Goal: Information Seeking & Learning: Learn about a topic

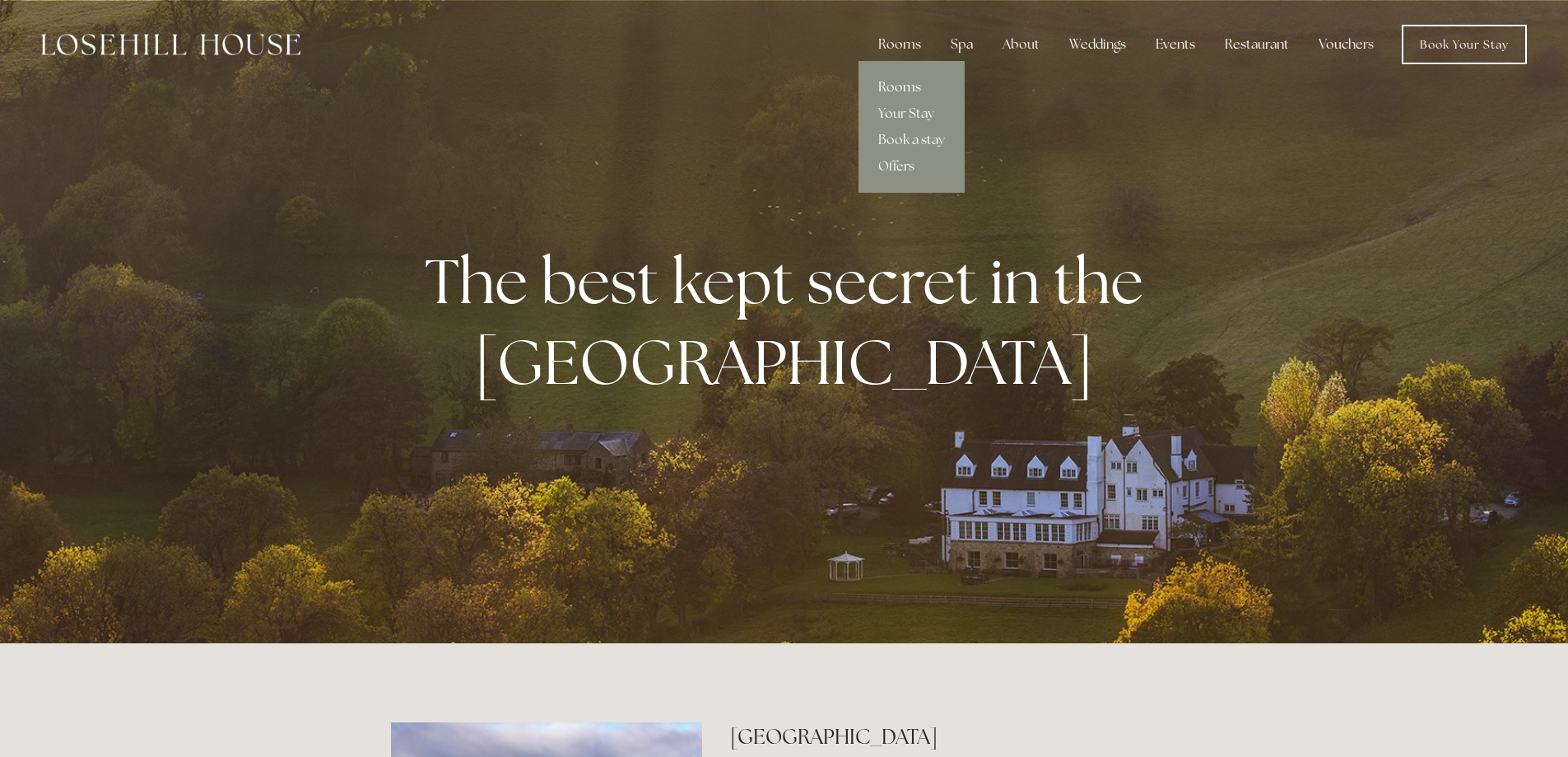
click at [900, 89] on link "Rooms" at bounding box center [910, 87] width 106 height 26
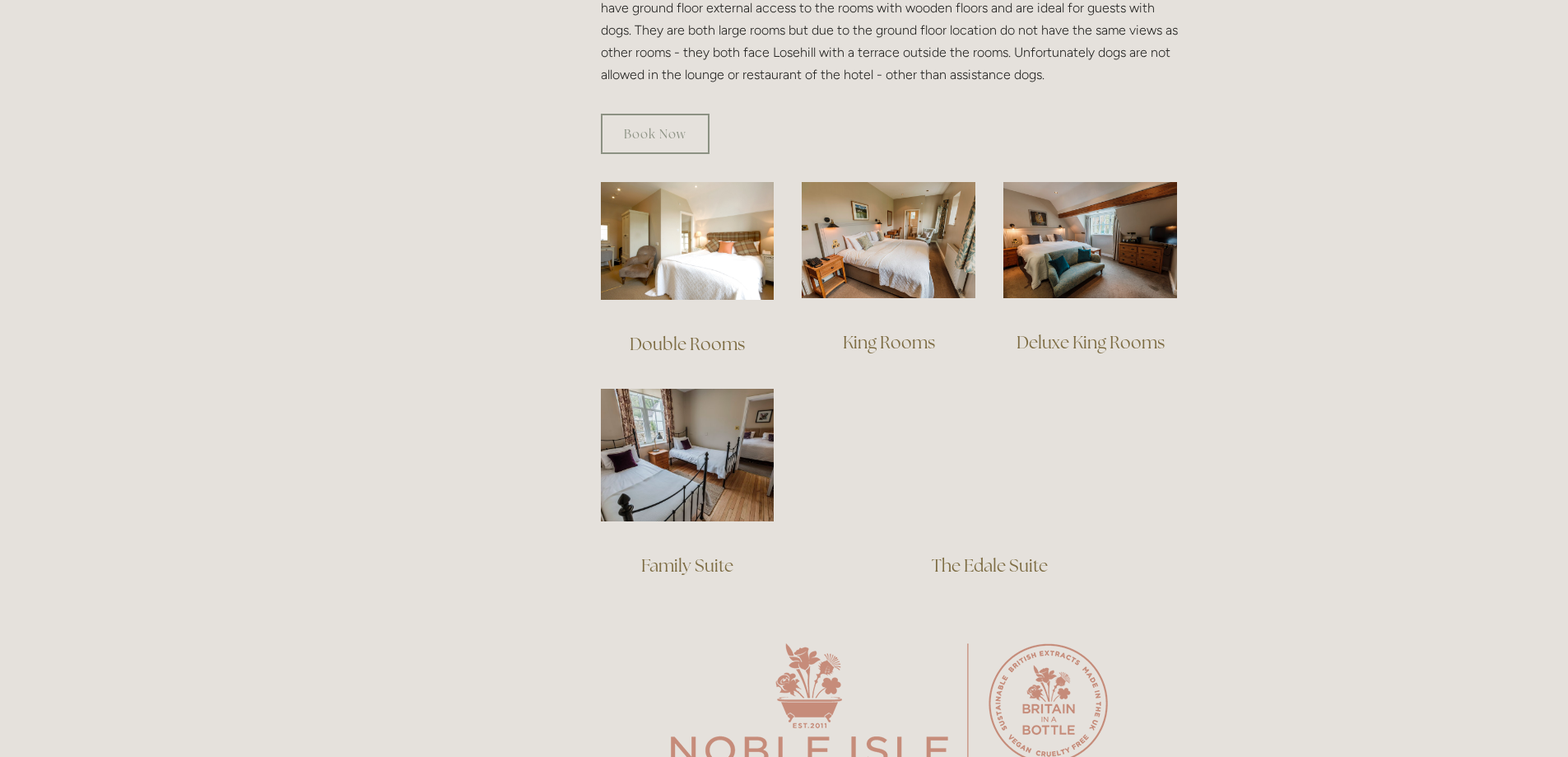
scroll to position [988, 0]
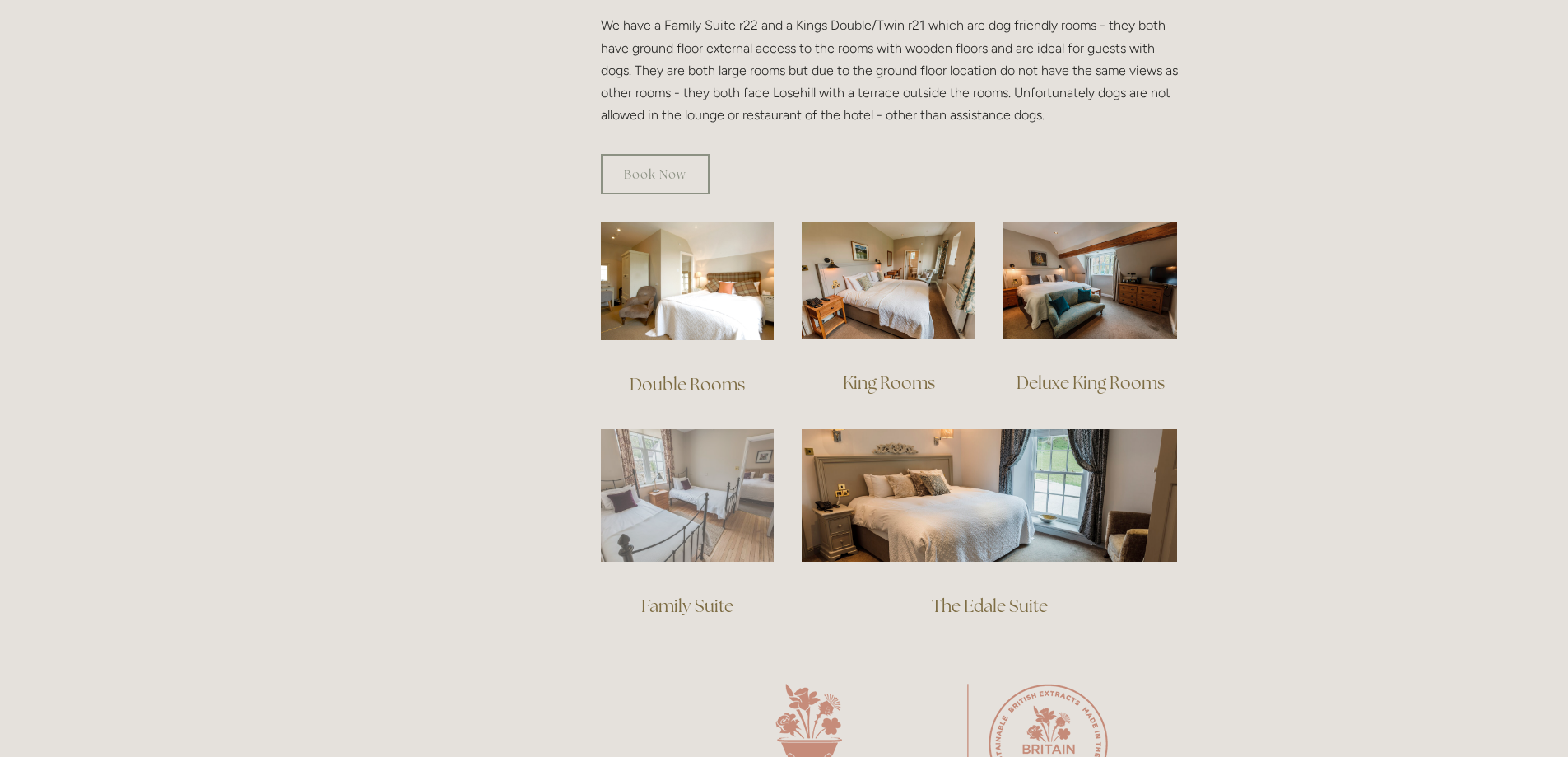
click at [672, 490] on img at bounding box center [688, 495] width 174 height 132
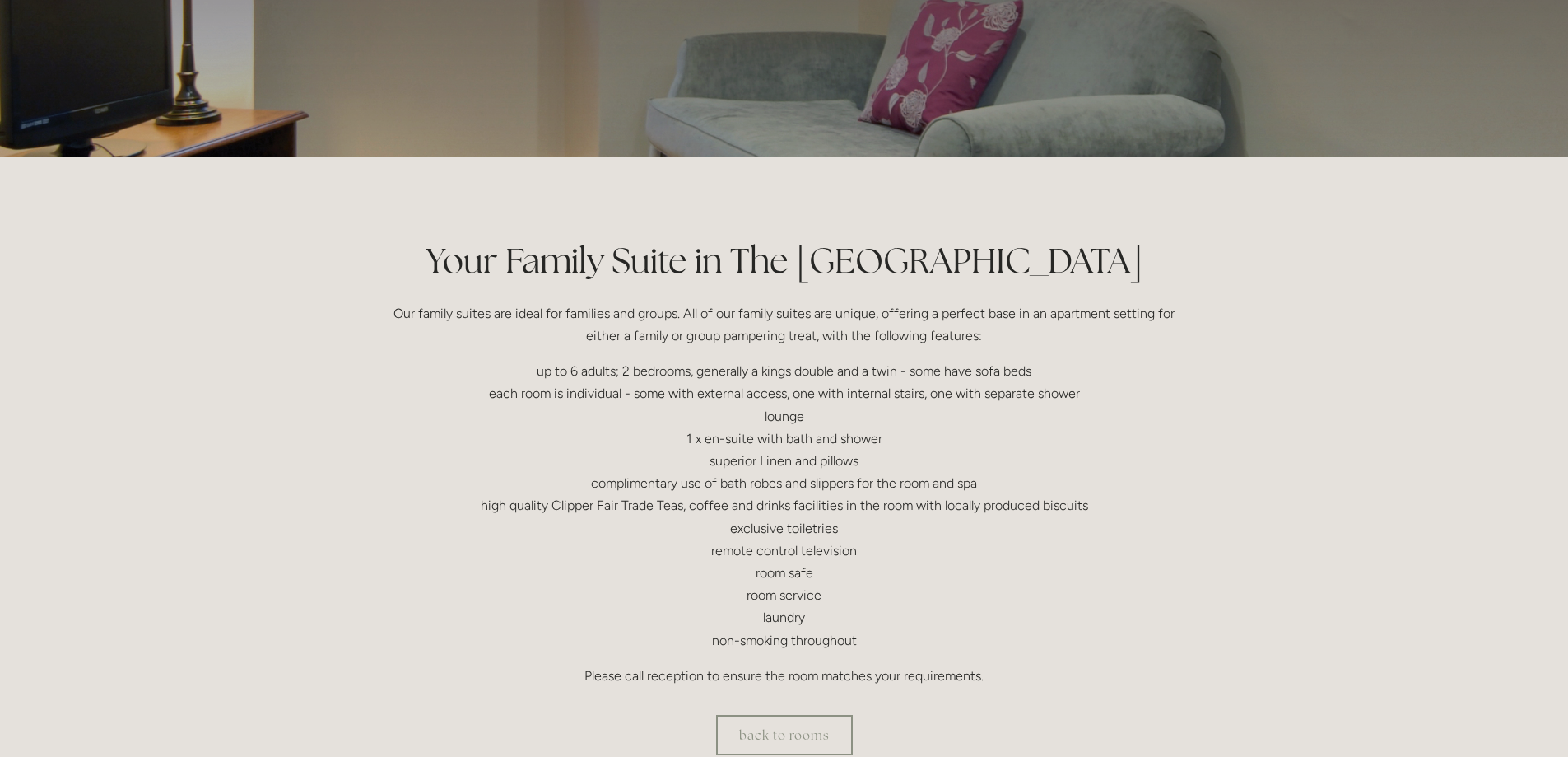
scroll to position [247, 0]
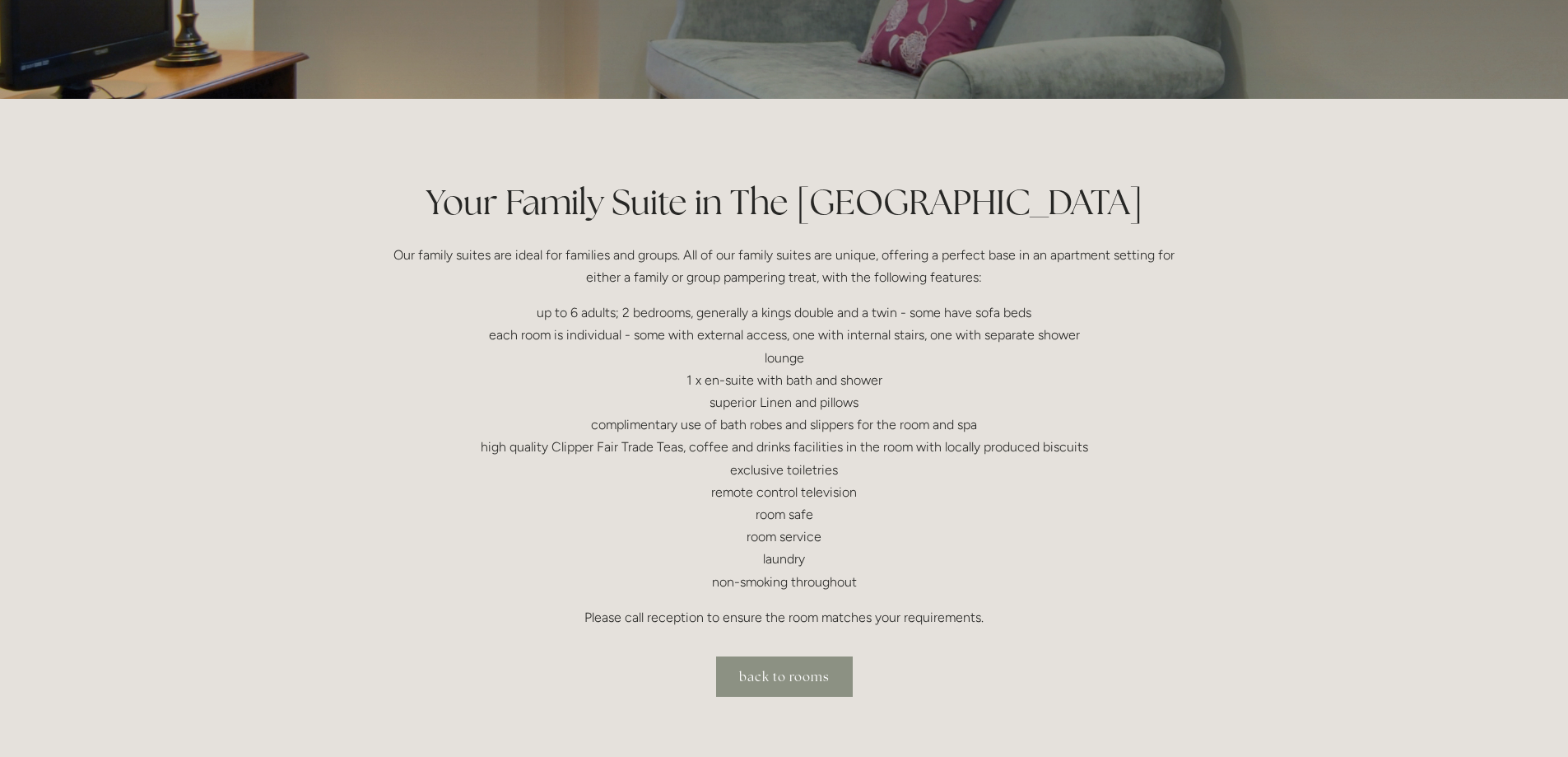
click at [789, 679] on link "back to rooms" at bounding box center [784, 675] width 136 height 40
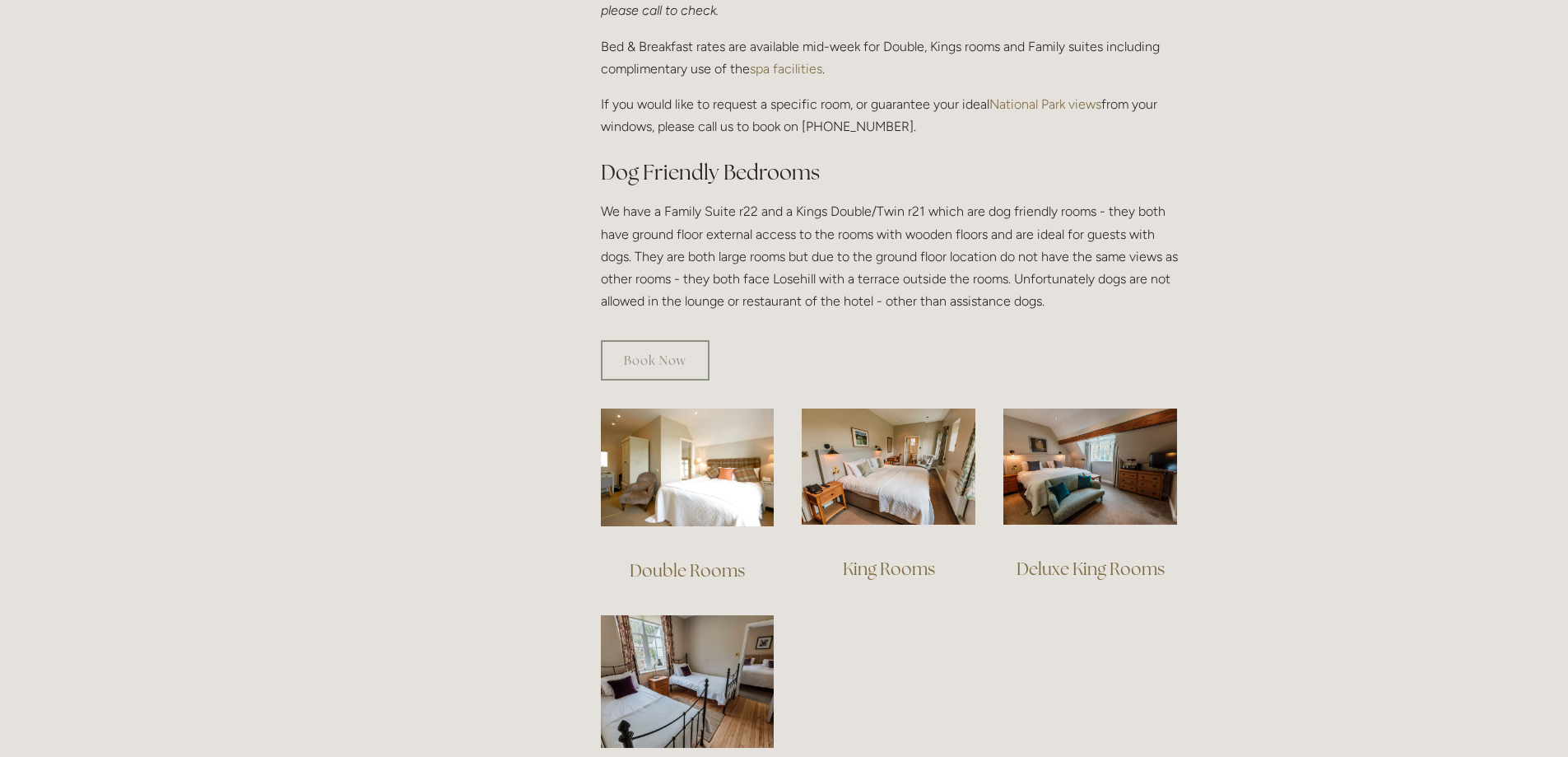
scroll to position [906, 0]
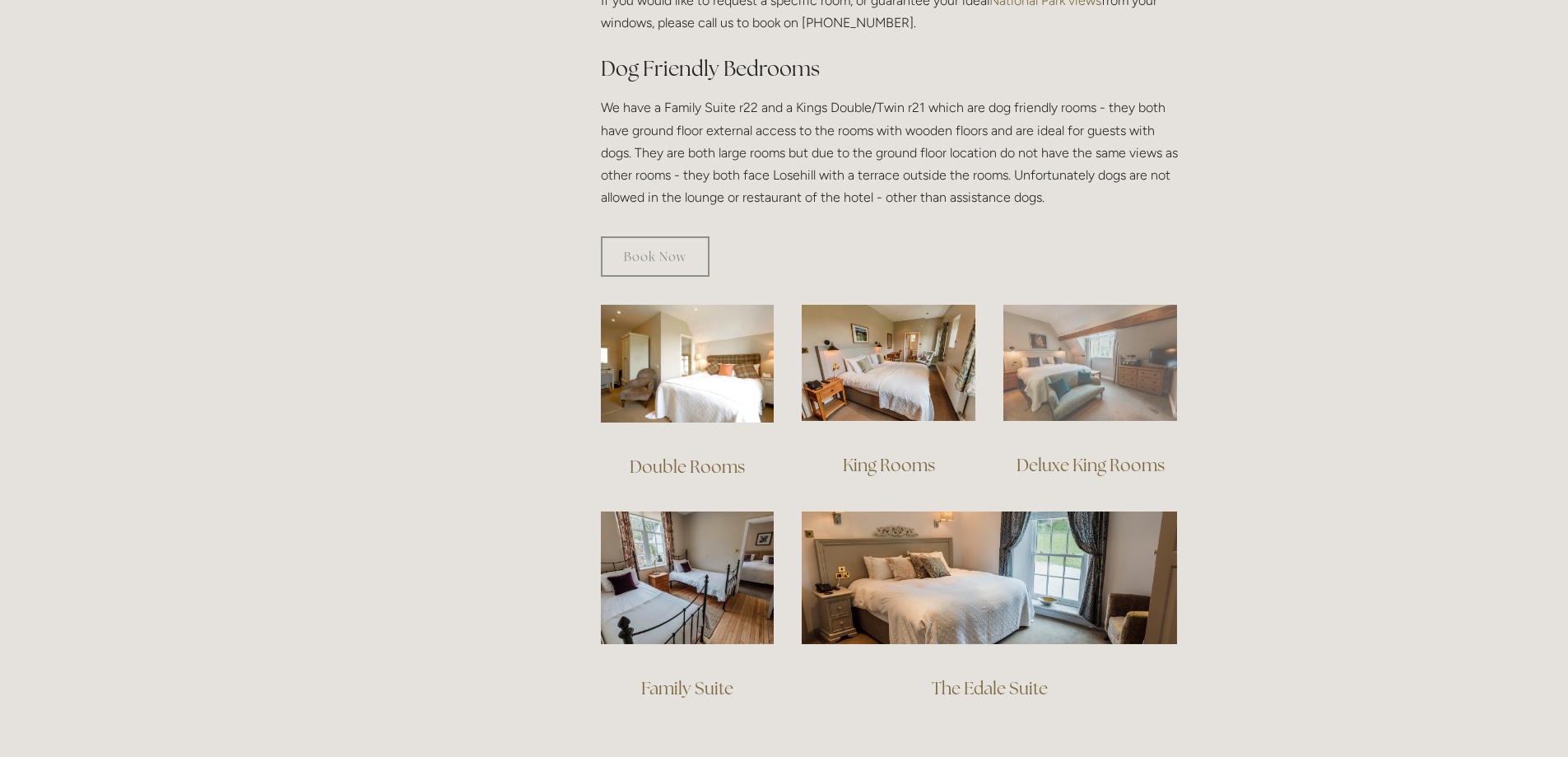
click at [1105, 335] on img at bounding box center [1089, 362] width 174 height 116
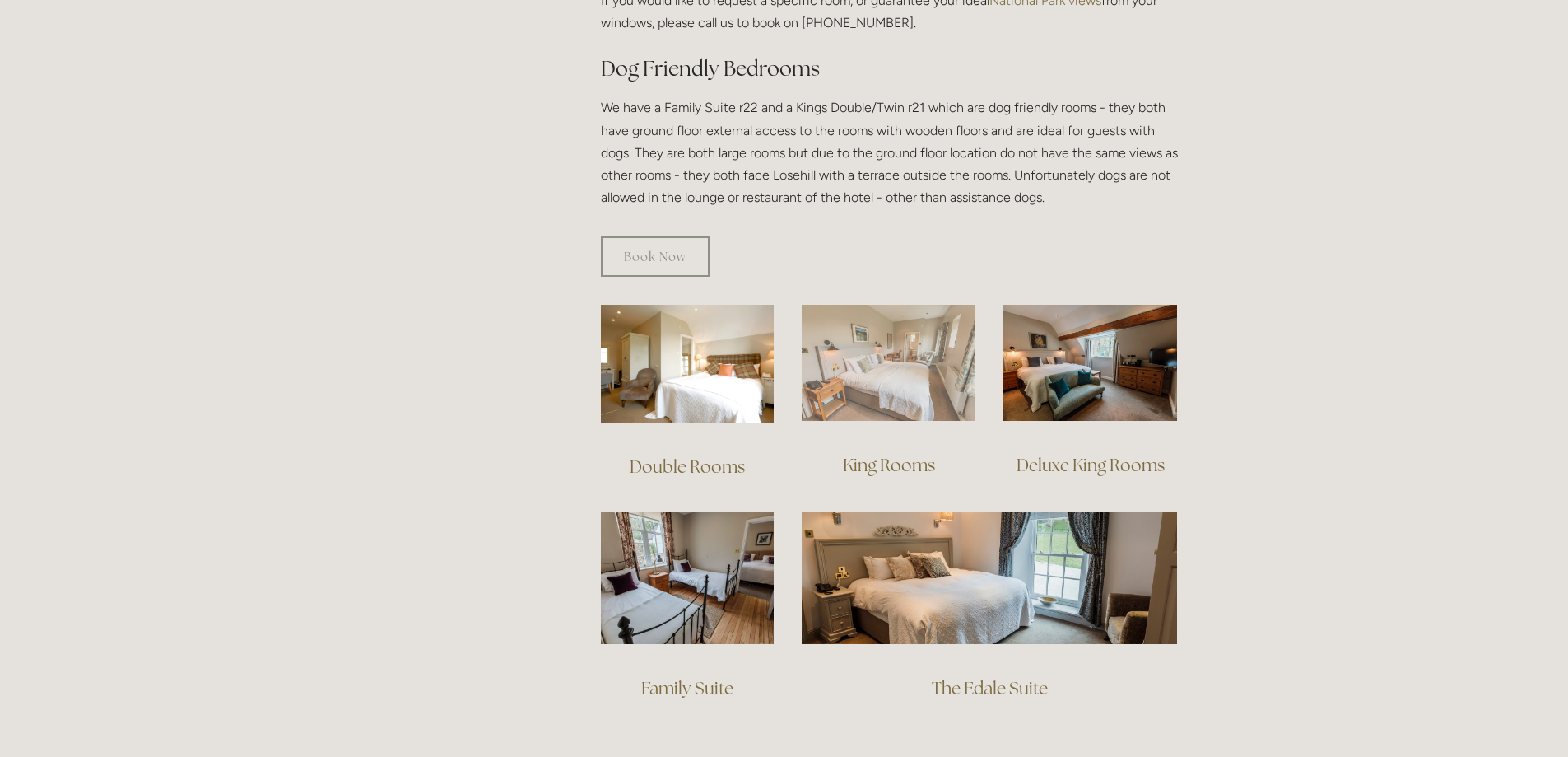
click at [901, 357] on img at bounding box center [888, 362] width 174 height 116
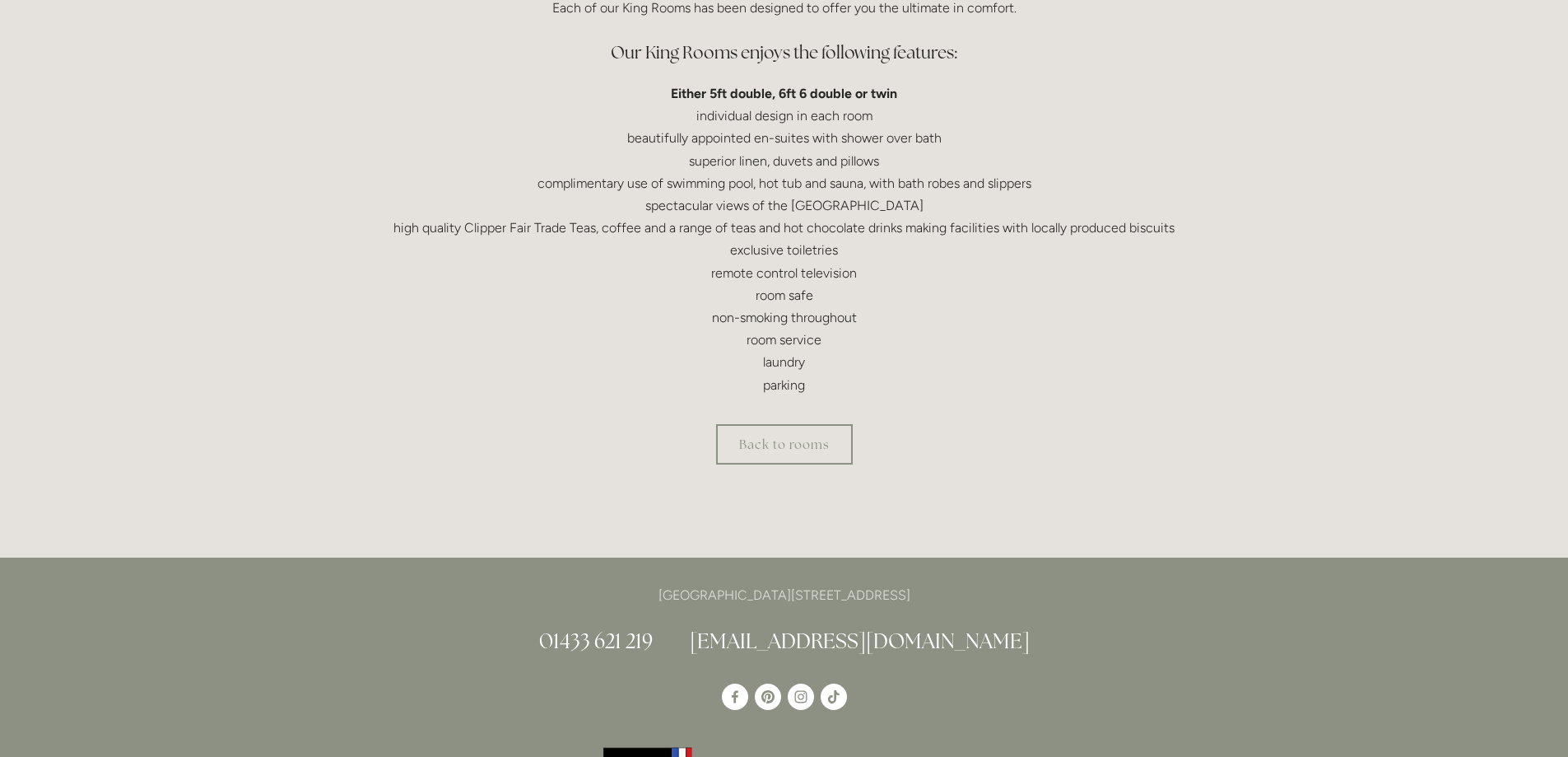
scroll to position [412, 0]
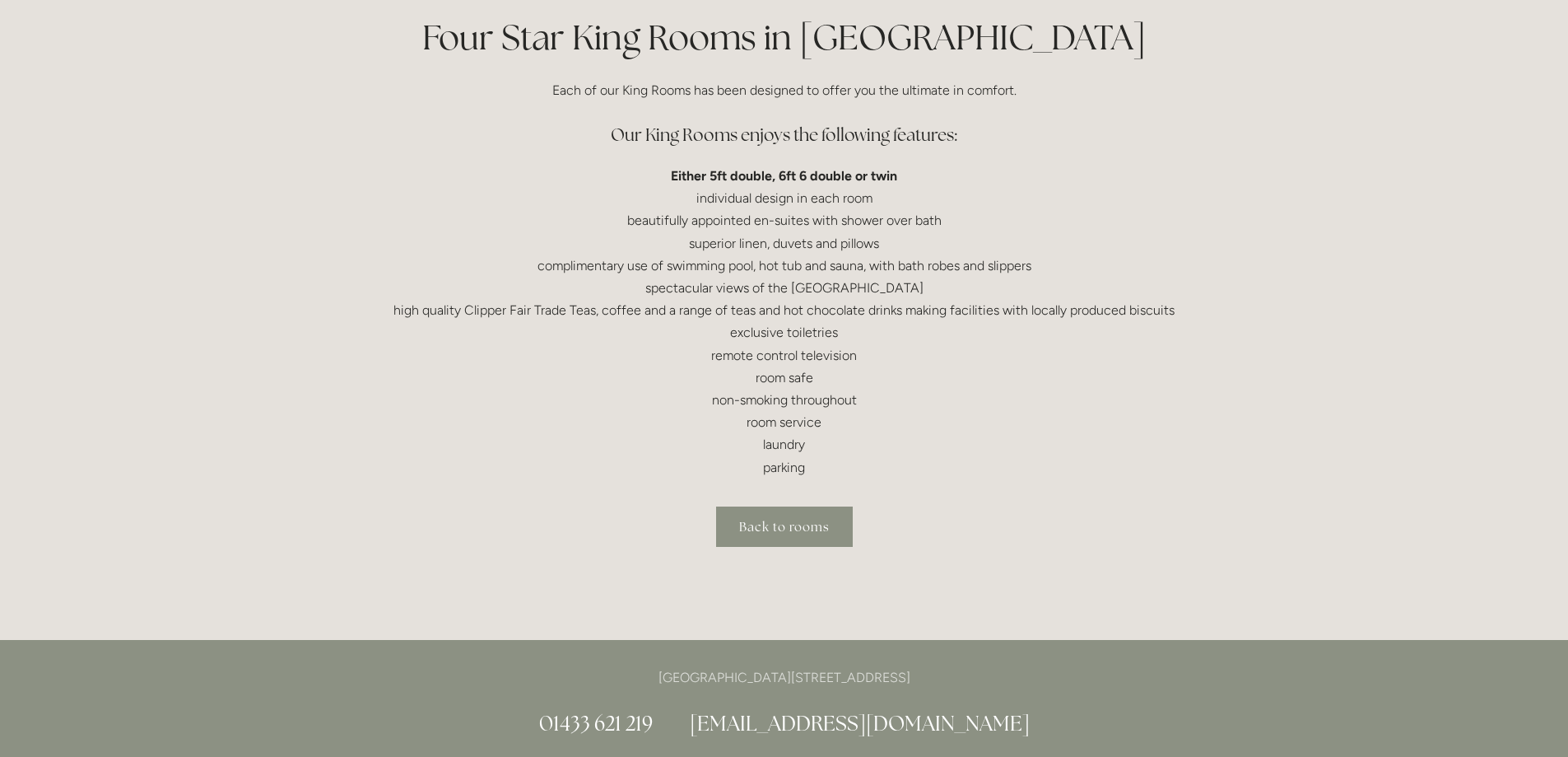
click at [750, 535] on link "Back to rooms" at bounding box center [784, 525] width 136 height 40
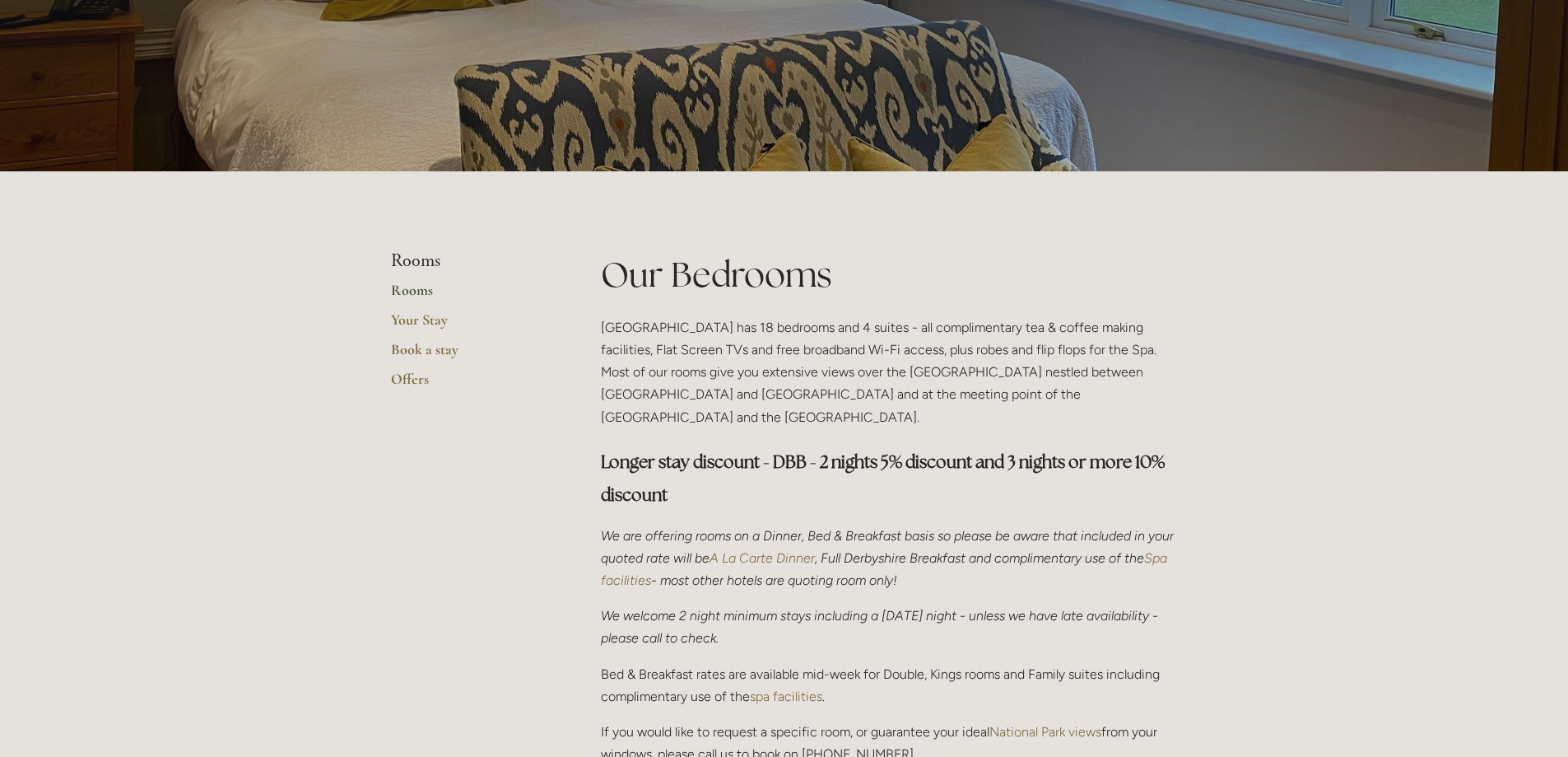
scroll to position [494, 0]
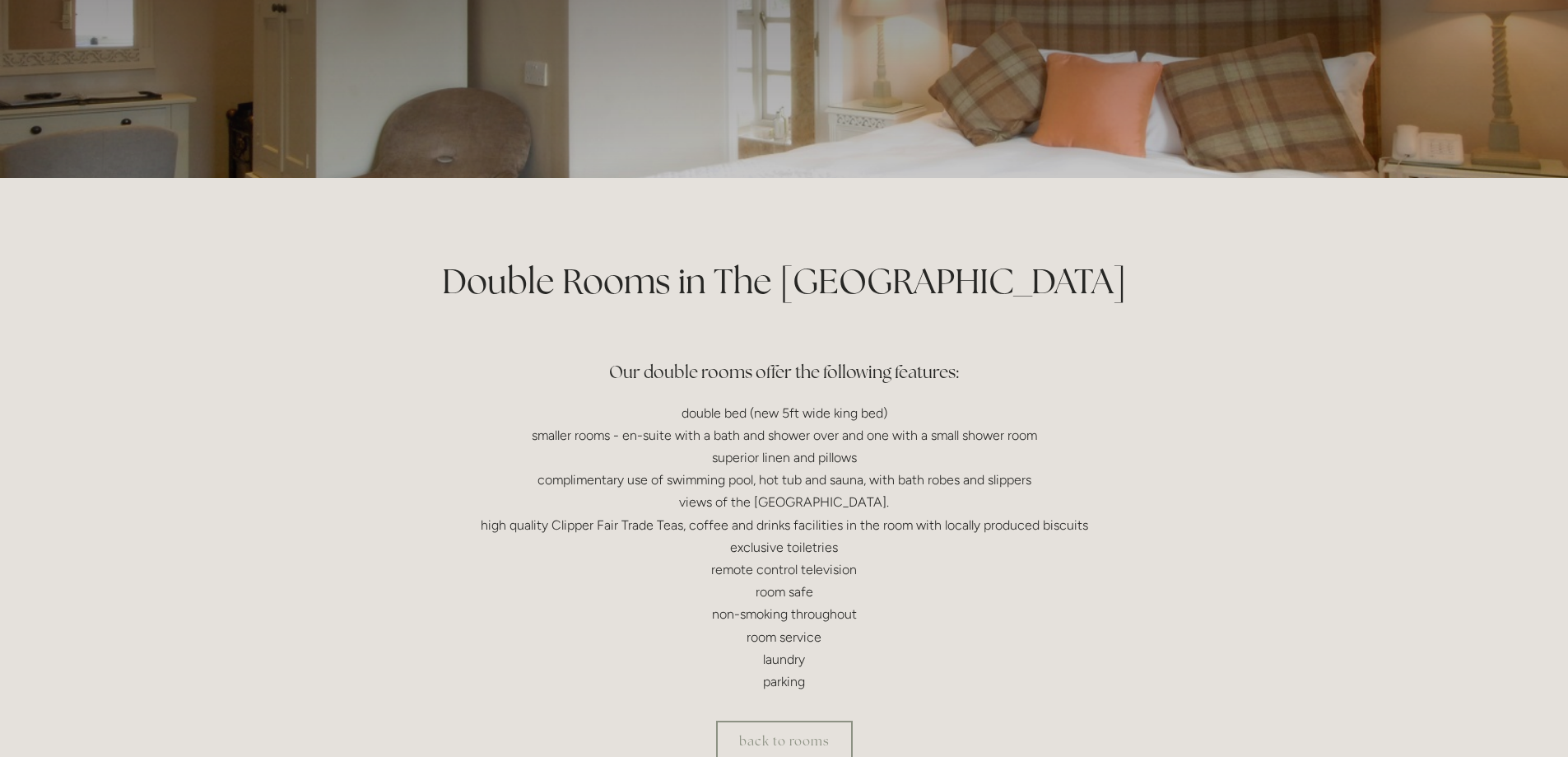
scroll to position [329, 0]
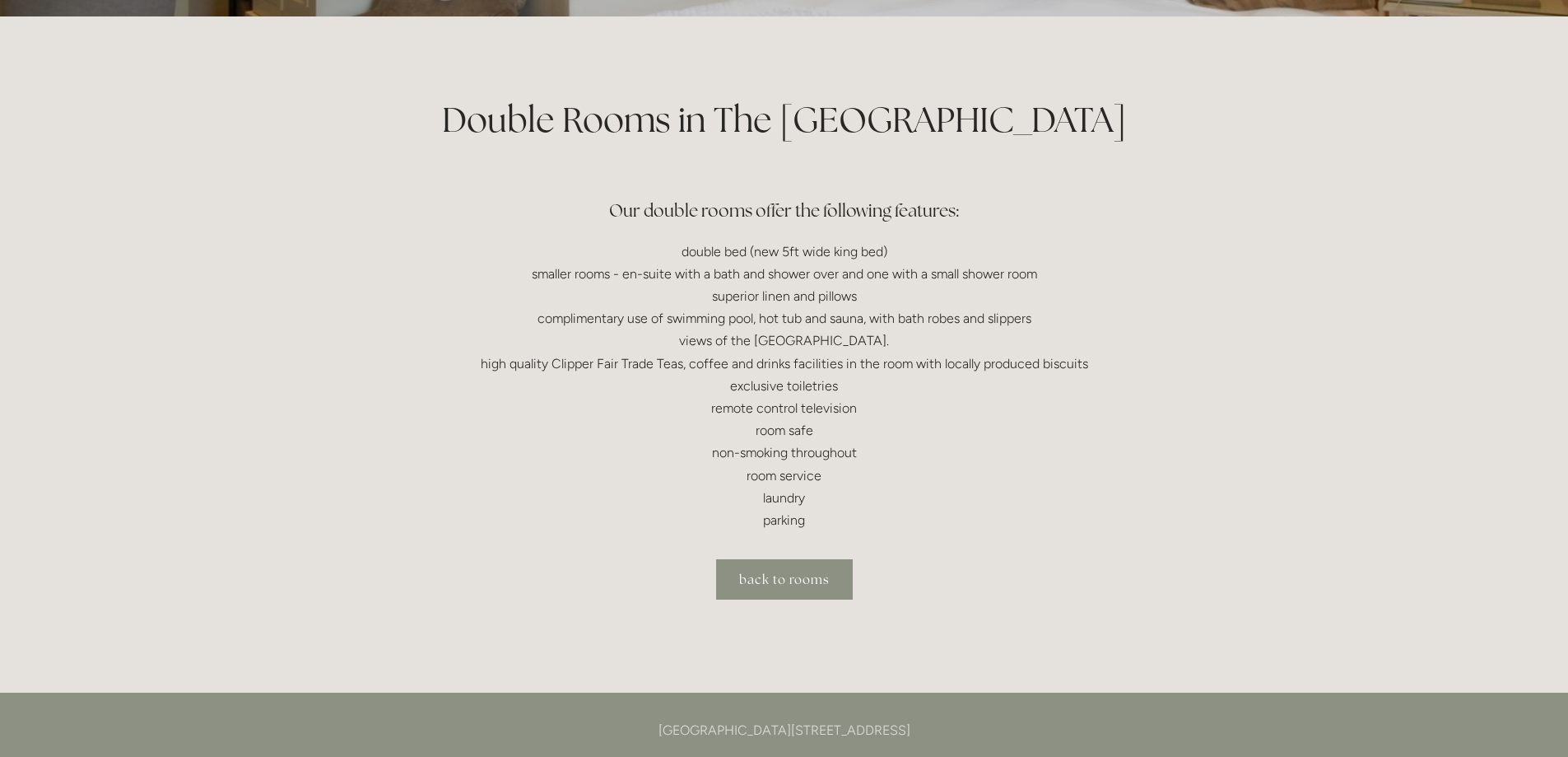
click at [747, 588] on link "back to rooms" at bounding box center [784, 579] width 136 height 40
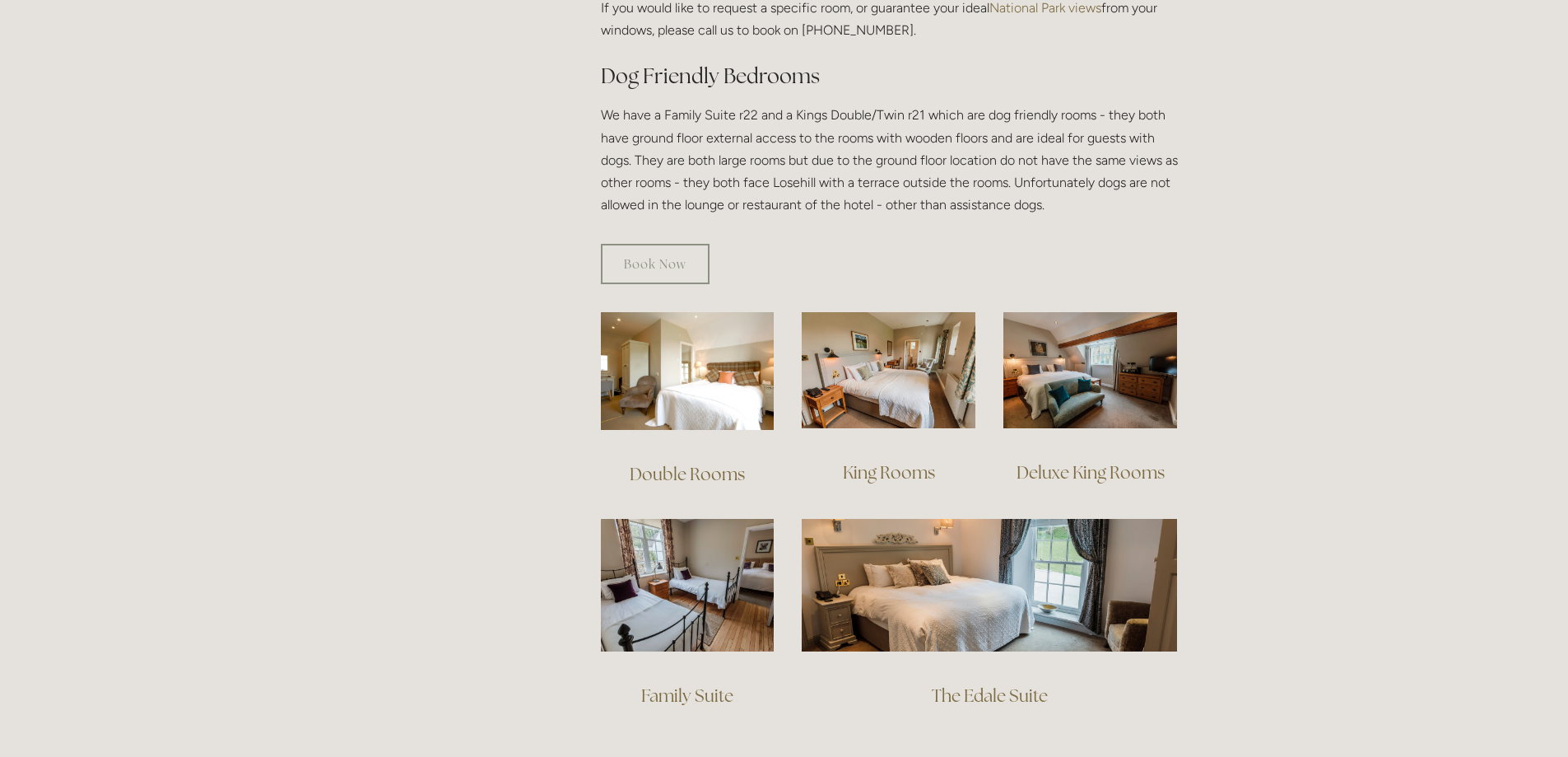
scroll to position [906, 0]
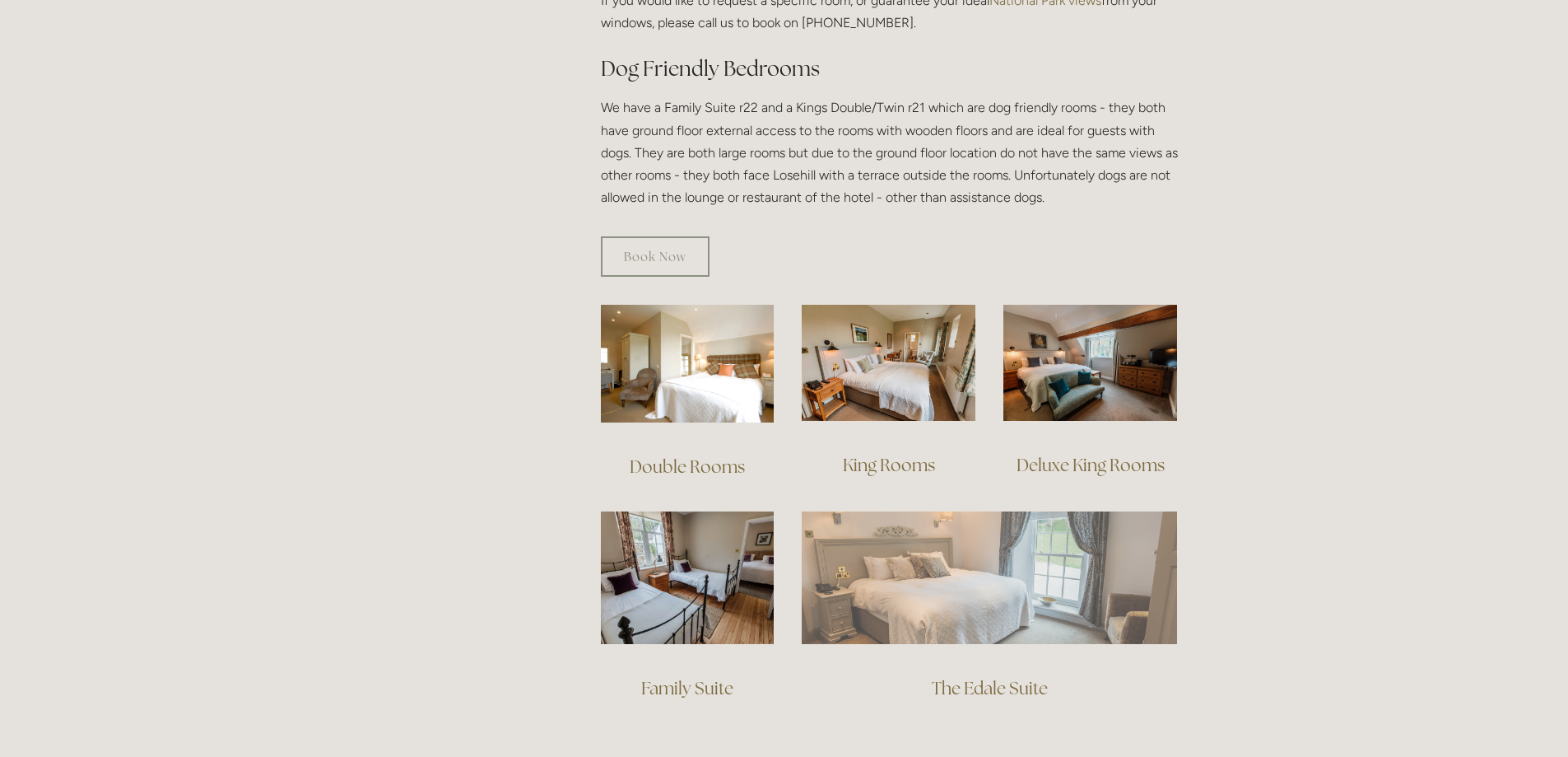
click at [922, 530] on img at bounding box center [989, 576] width 375 height 131
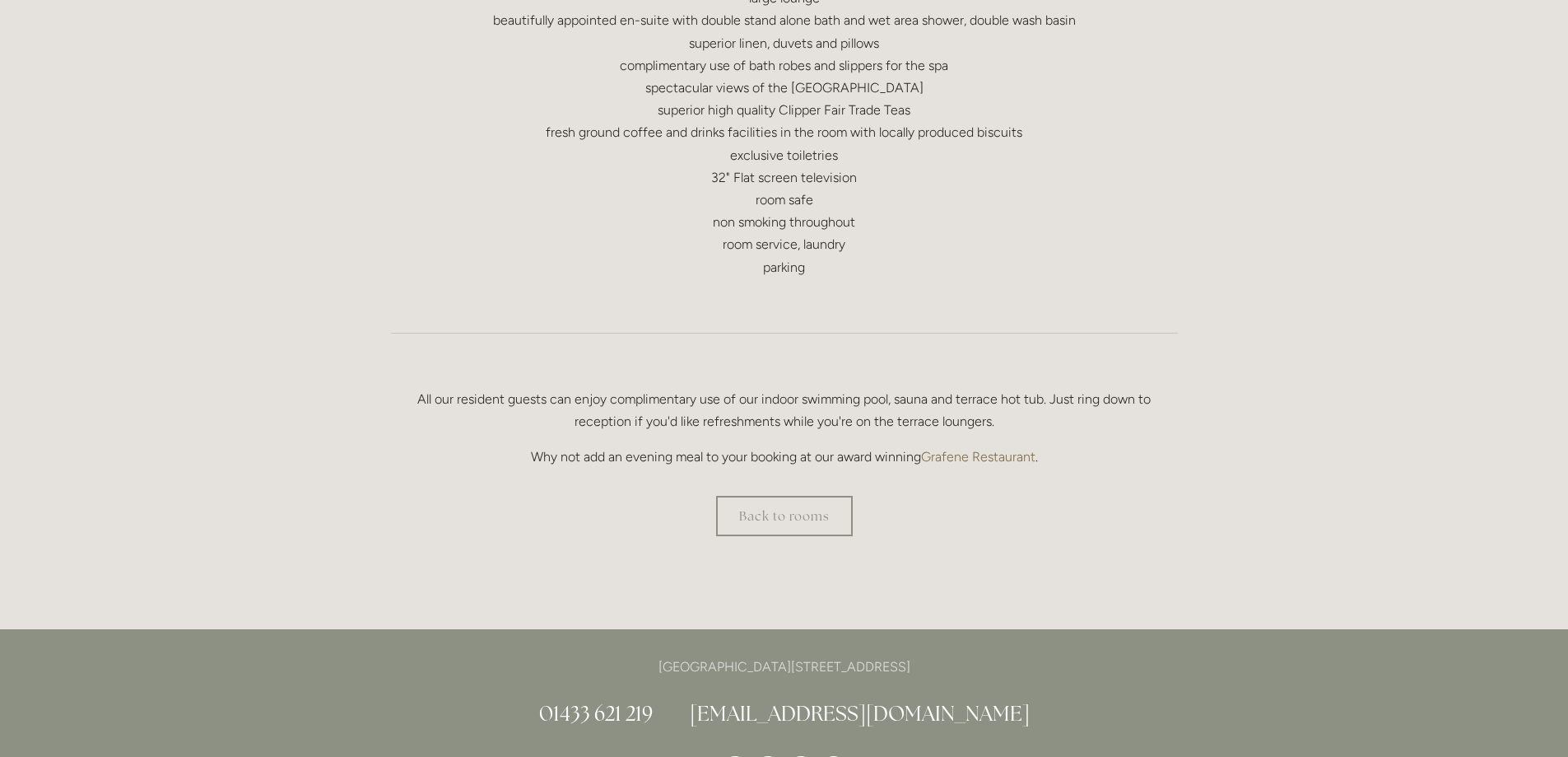
scroll to position [988, 0]
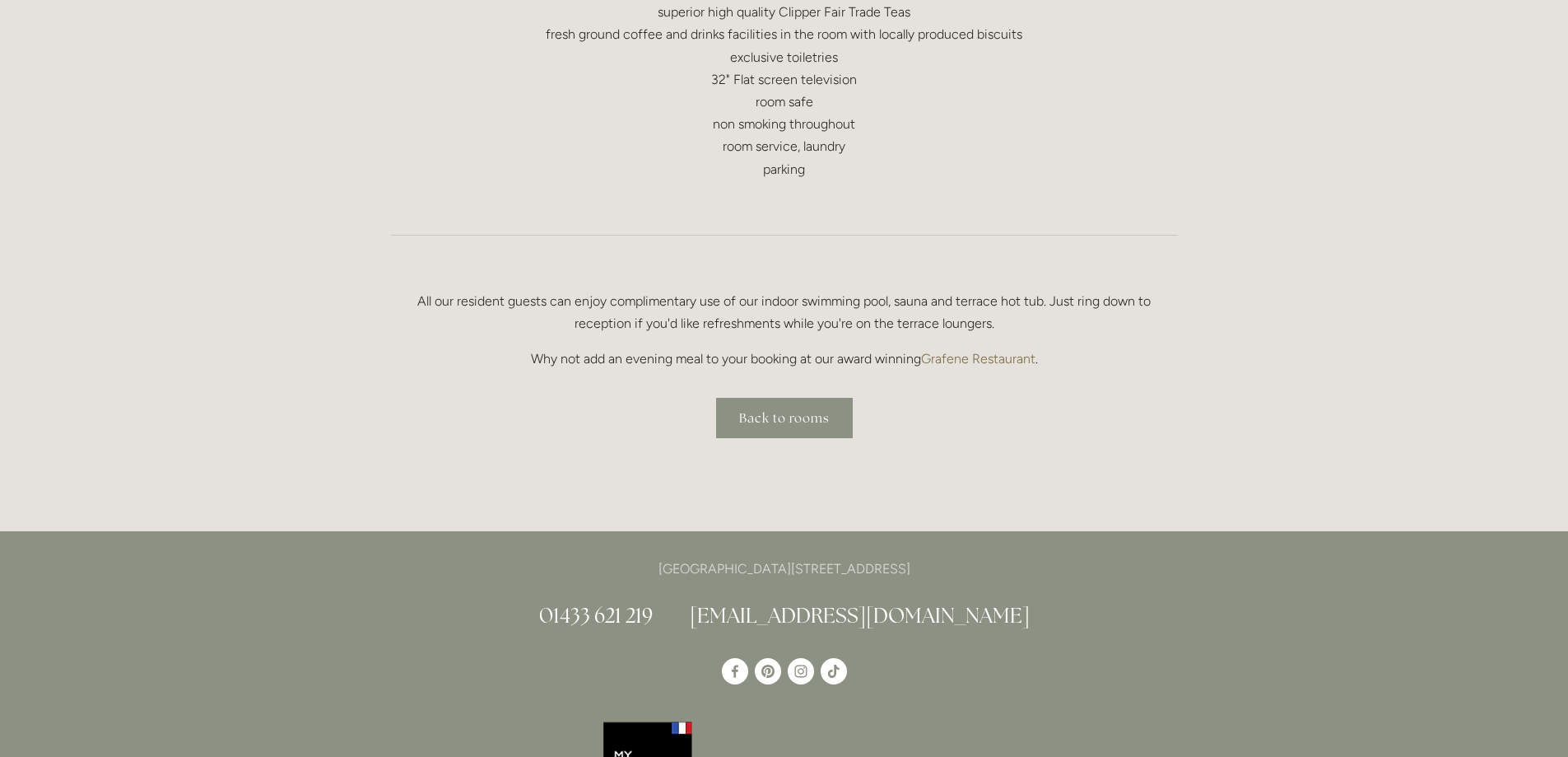
click at [772, 417] on link "Back to rooms" at bounding box center [784, 417] width 136 height 40
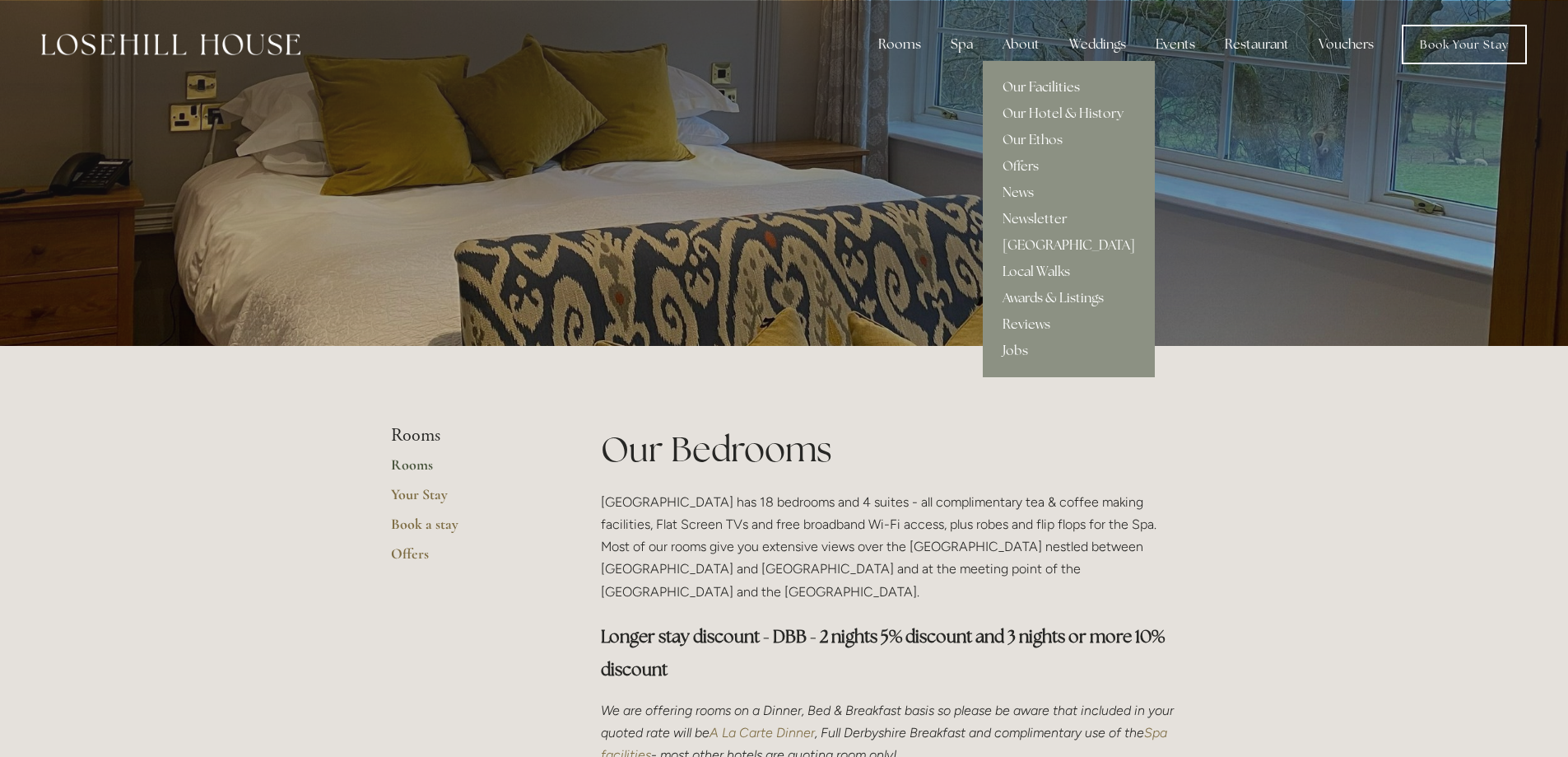
click at [1029, 83] on link "Our Facilities" at bounding box center [1068, 87] width 172 height 26
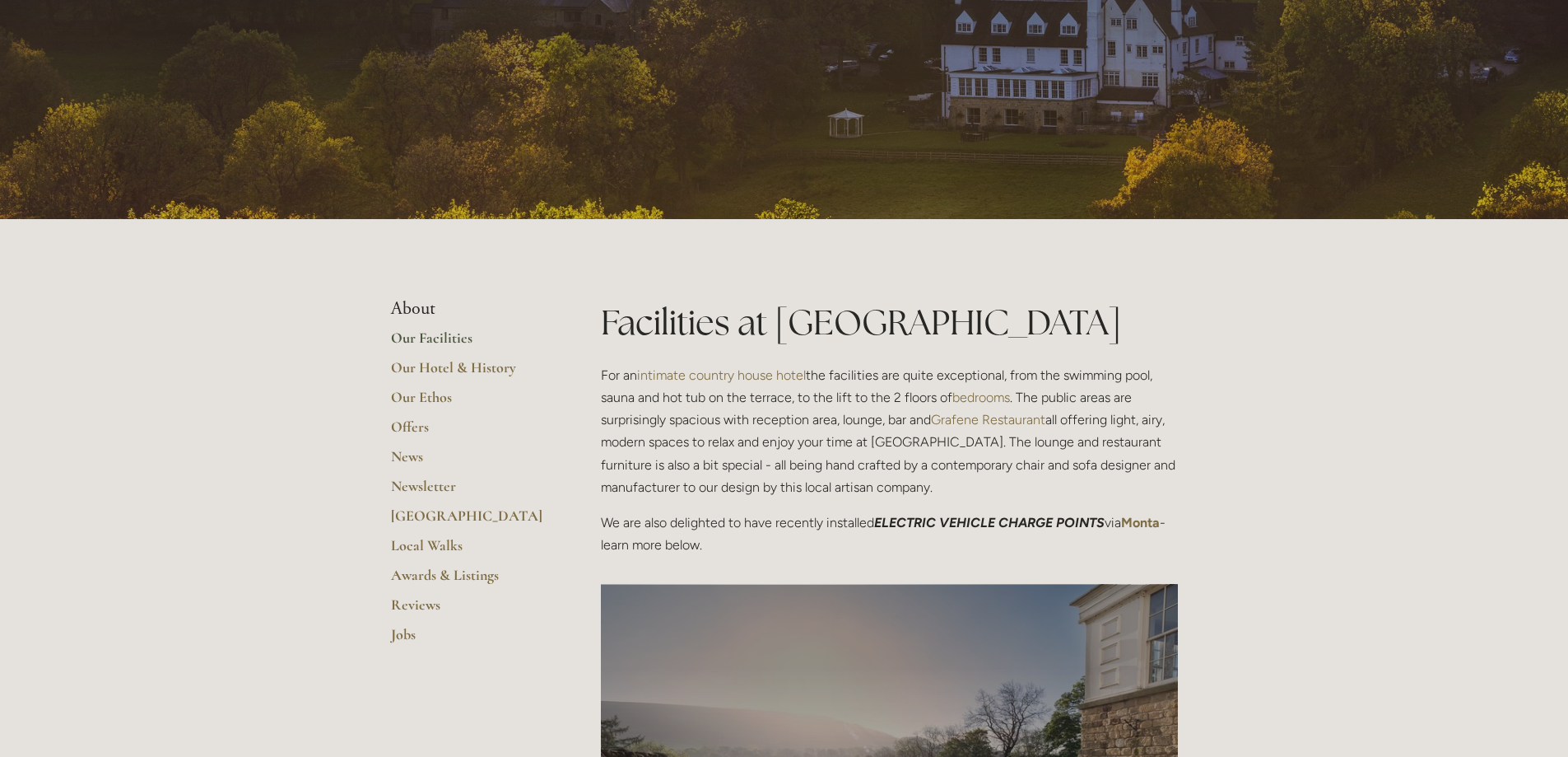
scroll to position [164, 0]
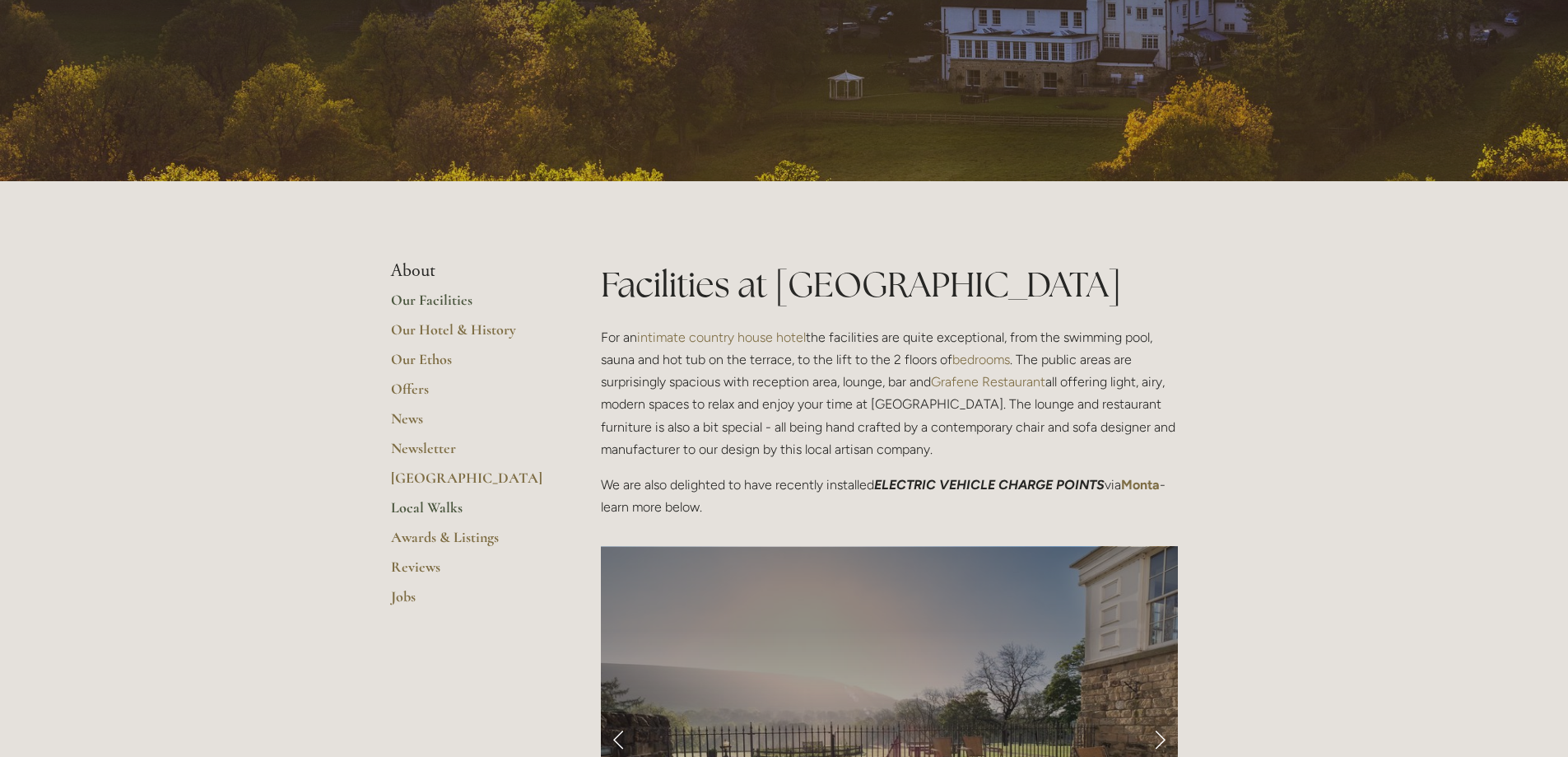
click at [403, 512] on link "Local Walks" at bounding box center [470, 513] width 158 height 29
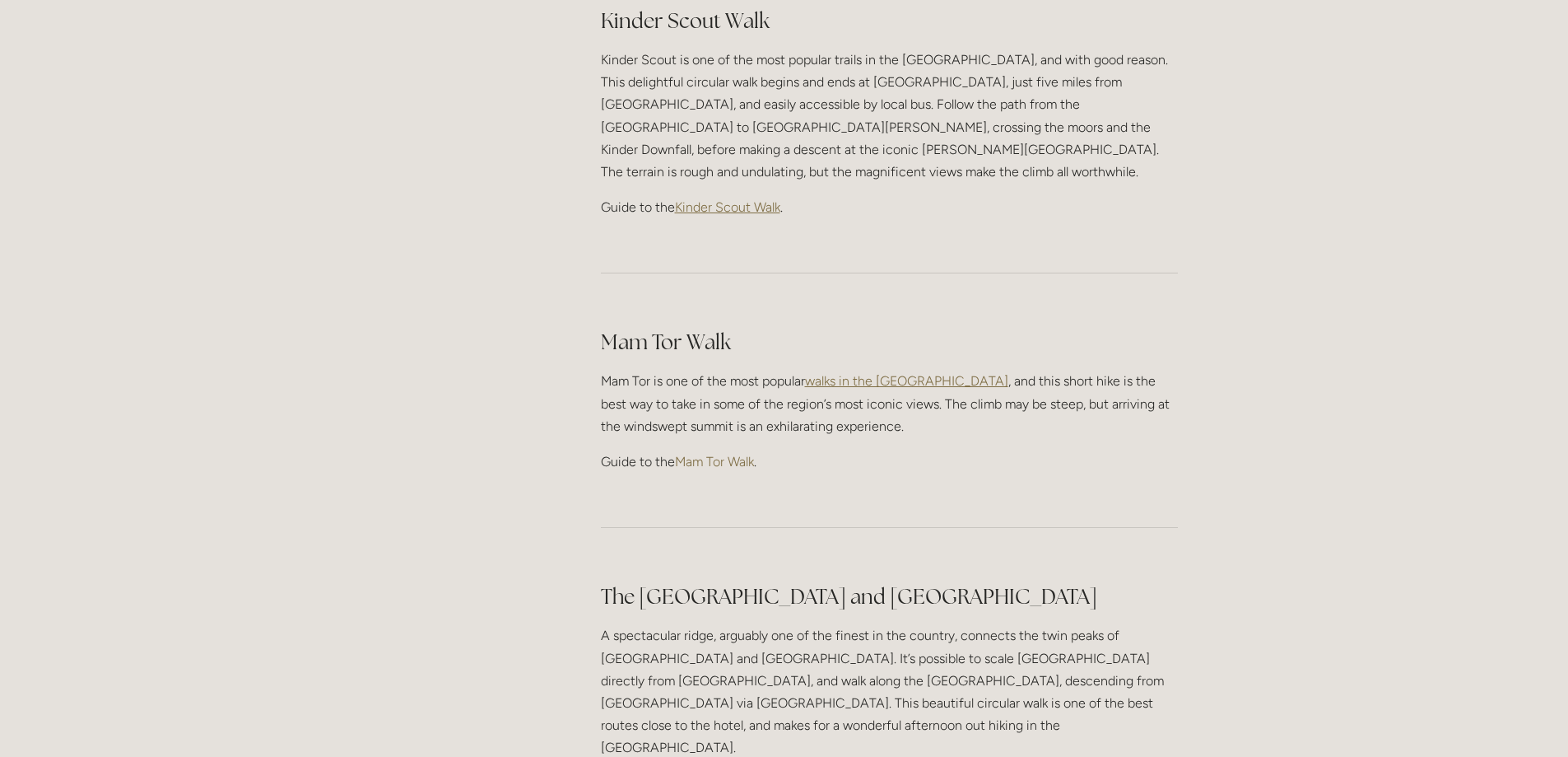
scroll to position [823, 0]
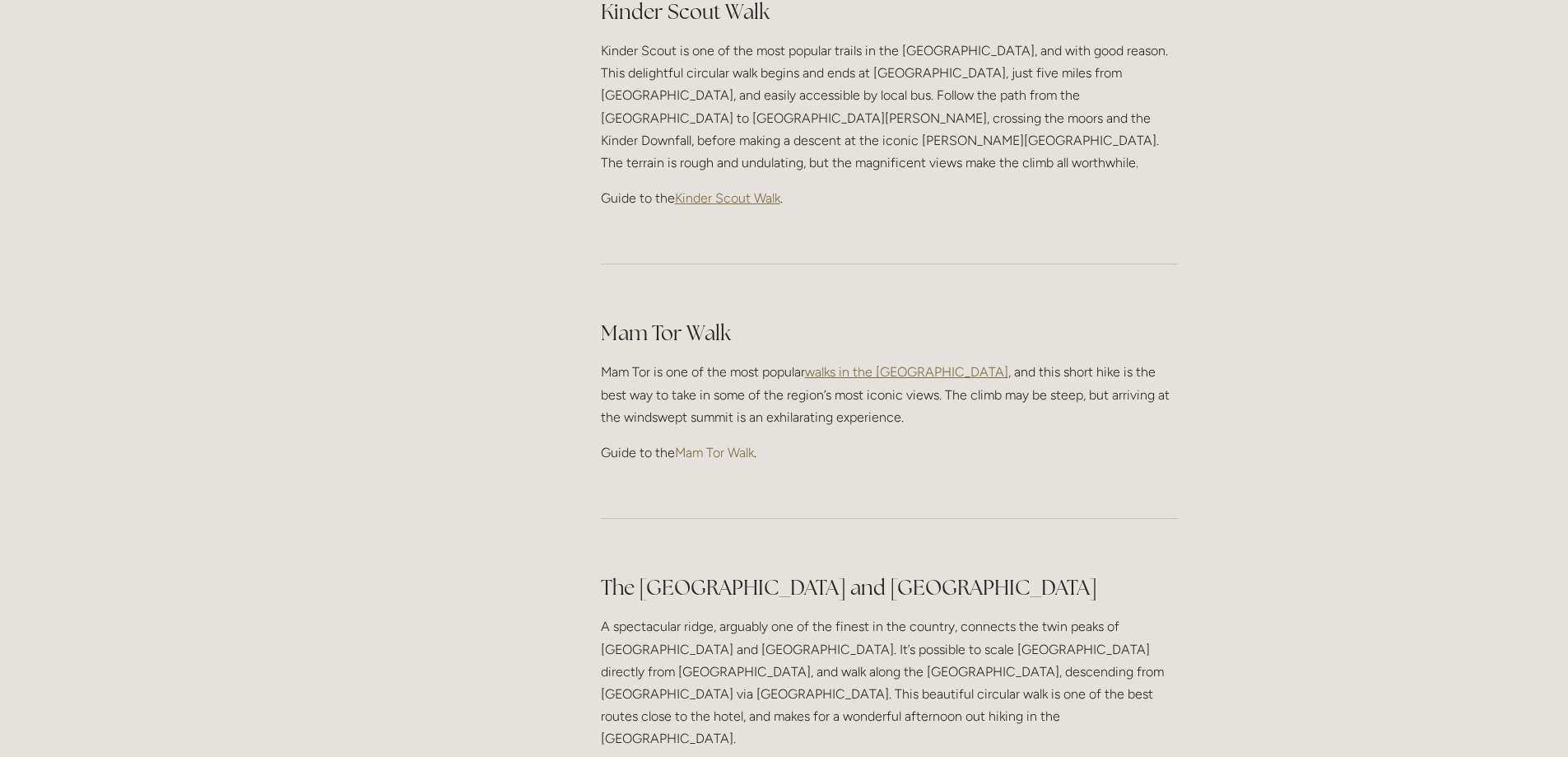
click at [745, 445] on link "Mam Tor Walk" at bounding box center [714, 452] width 79 height 16
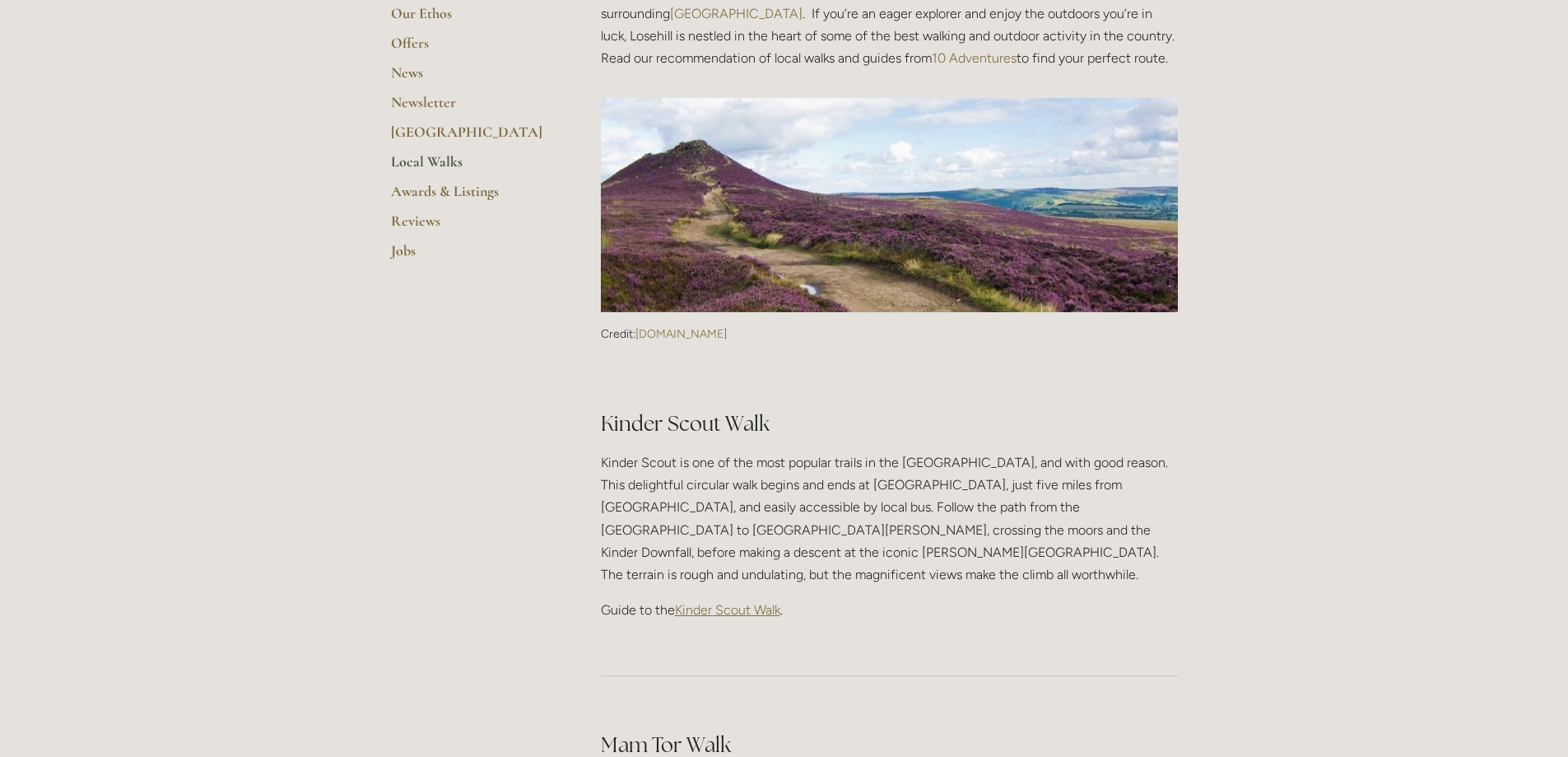
scroll to position [0, 0]
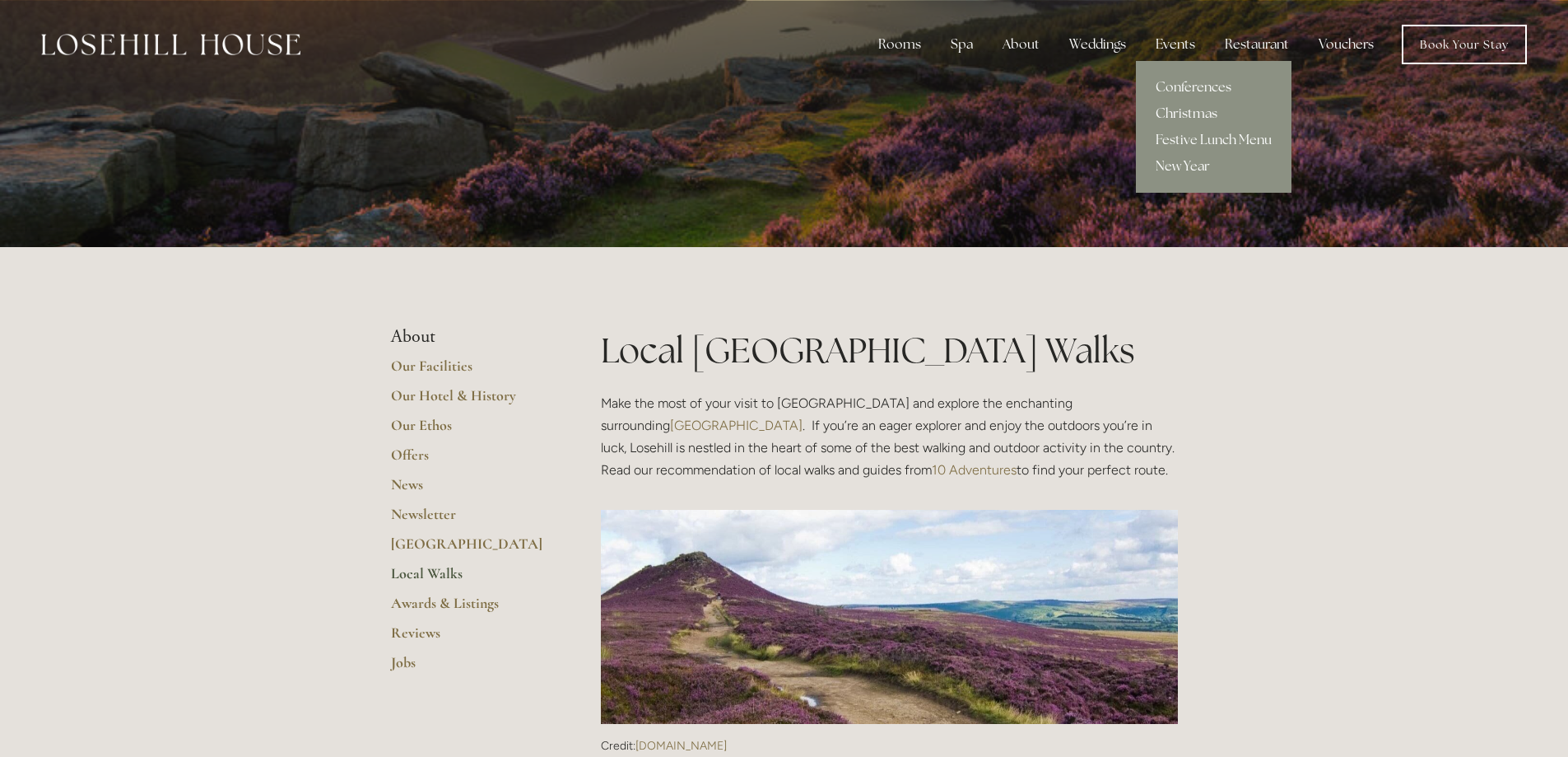
click at [1200, 112] on link "Christmas" at bounding box center [1214, 113] width 156 height 26
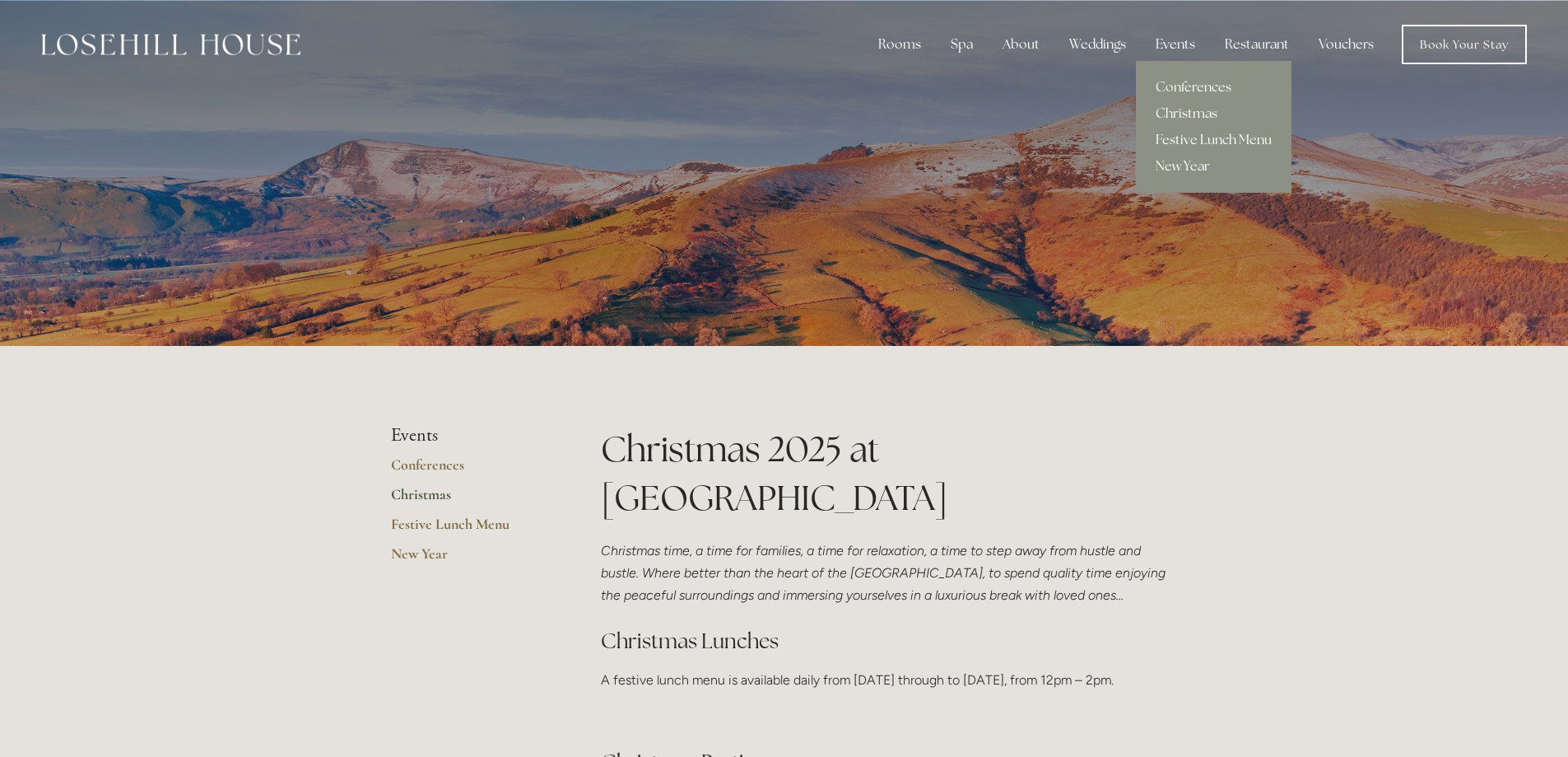
click at [1194, 142] on link "Festive Lunch Menu" at bounding box center [1214, 139] width 156 height 26
